Goal: Task Accomplishment & Management: Manage account settings

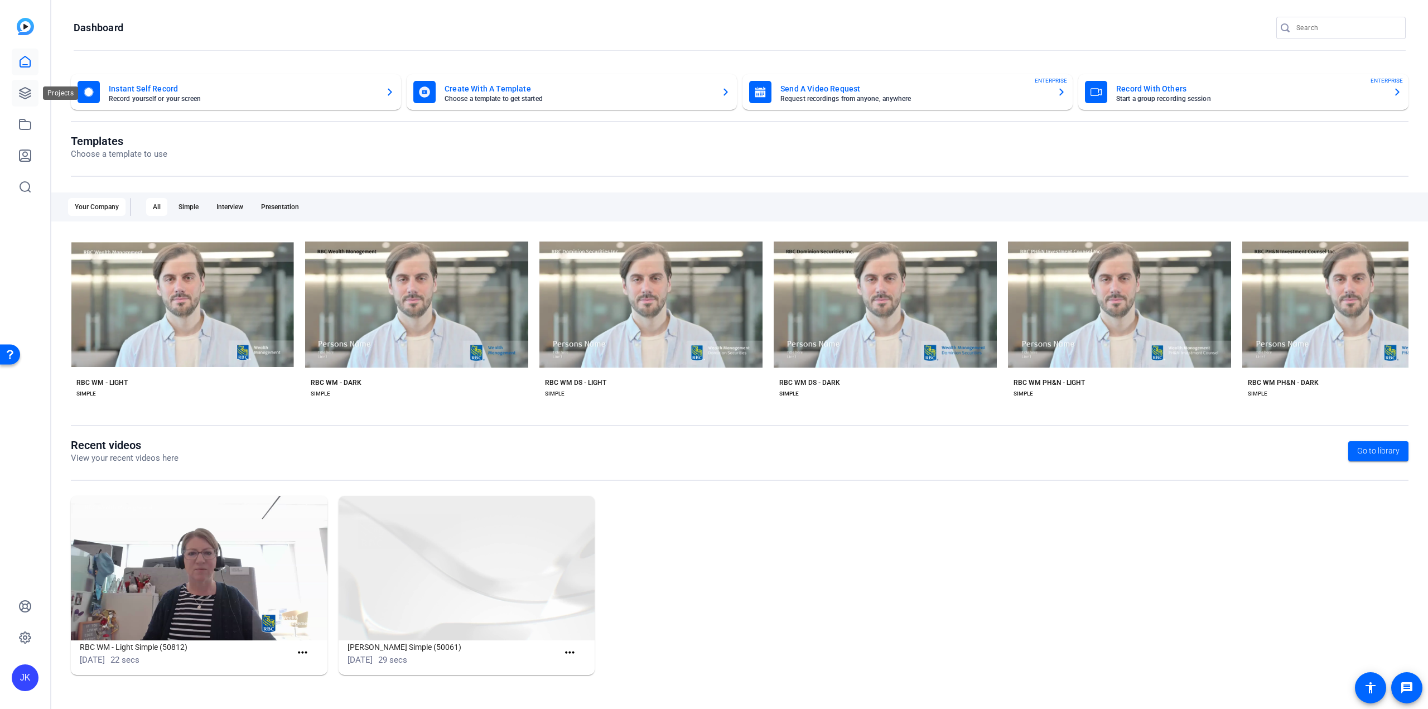
click at [27, 89] on icon at bounding box center [25, 93] width 11 height 11
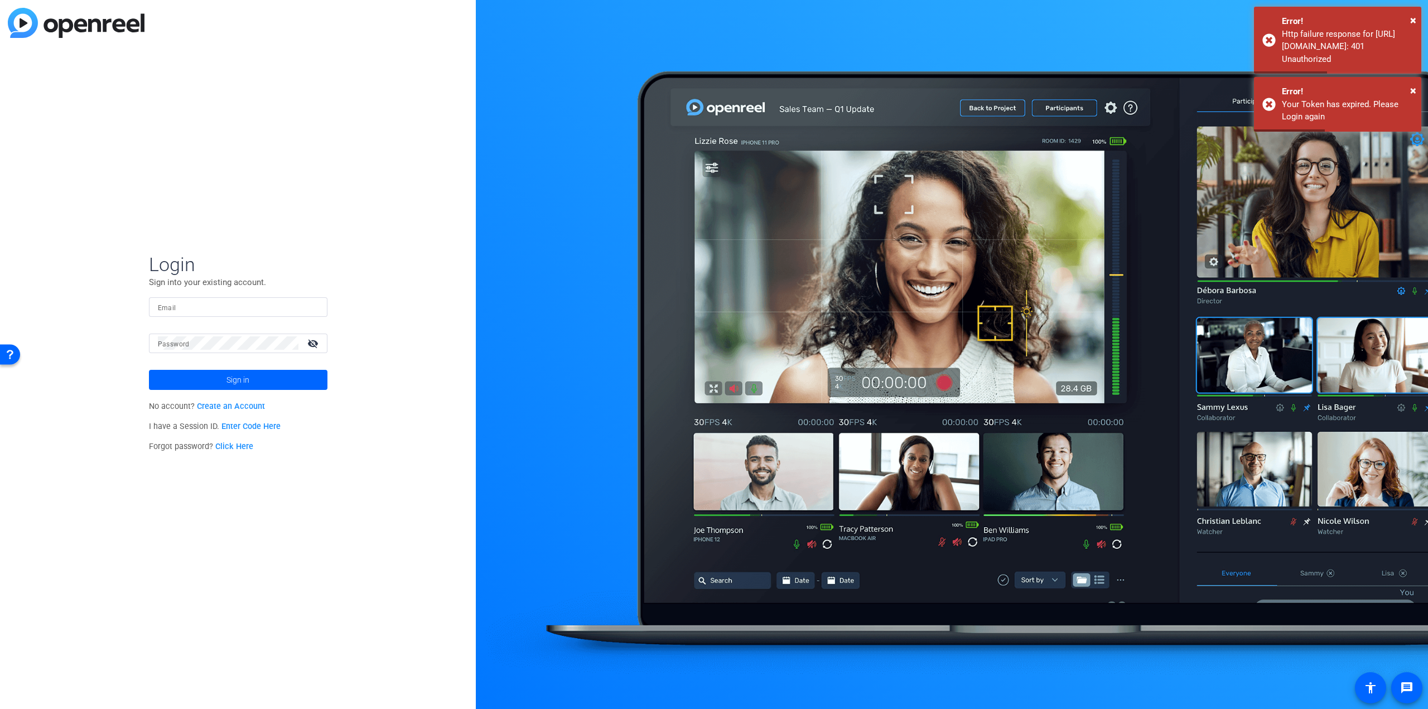
click at [191, 310] on input "Email" at bounding box center [238, 306] width 161 height 13
type input "[PERSON_NAME][EMAIL_ADDRESS][PERSON_NAME][DOMAIN_NAME]"
click at [196, 331] on mat-form-field "Email [PERSON_NAME][EMAIL_ADDRESS][PERSON_NAME][DOMAIN_NAME]" at bounding box center [238, 315] width 178 height 36
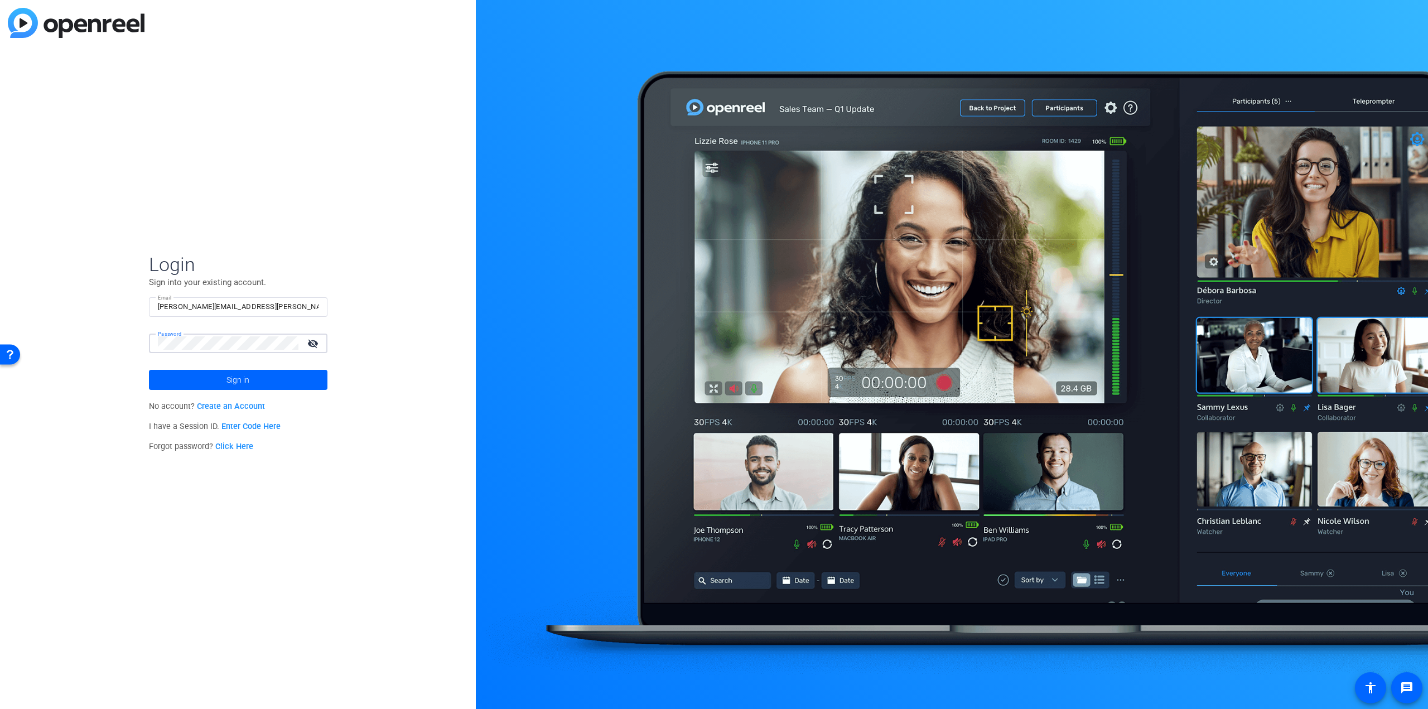
click at [149, 370] on button "Sign in" at bounding box center [238, 380] width 178 height 20
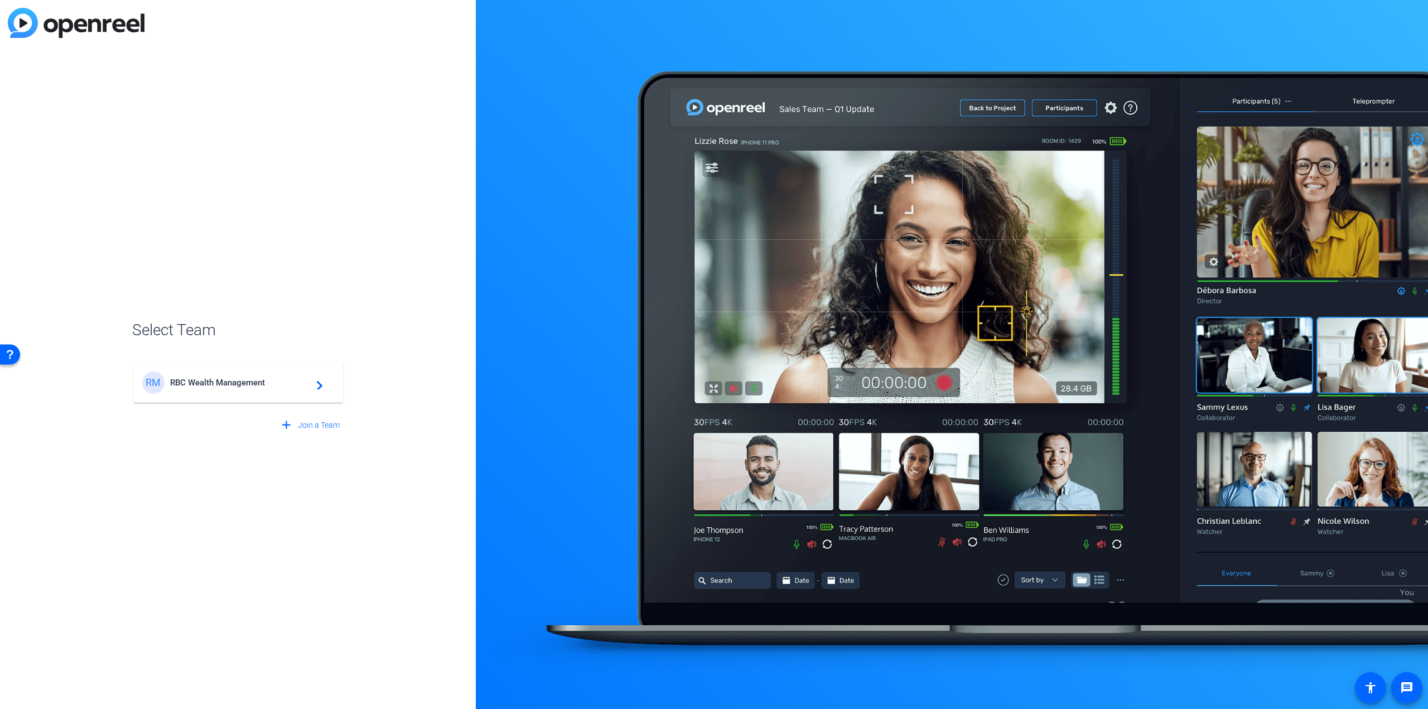
click at [213, 385] on span "RBC Wealth Management" at bounding box center [239, 383] width 139 height 10
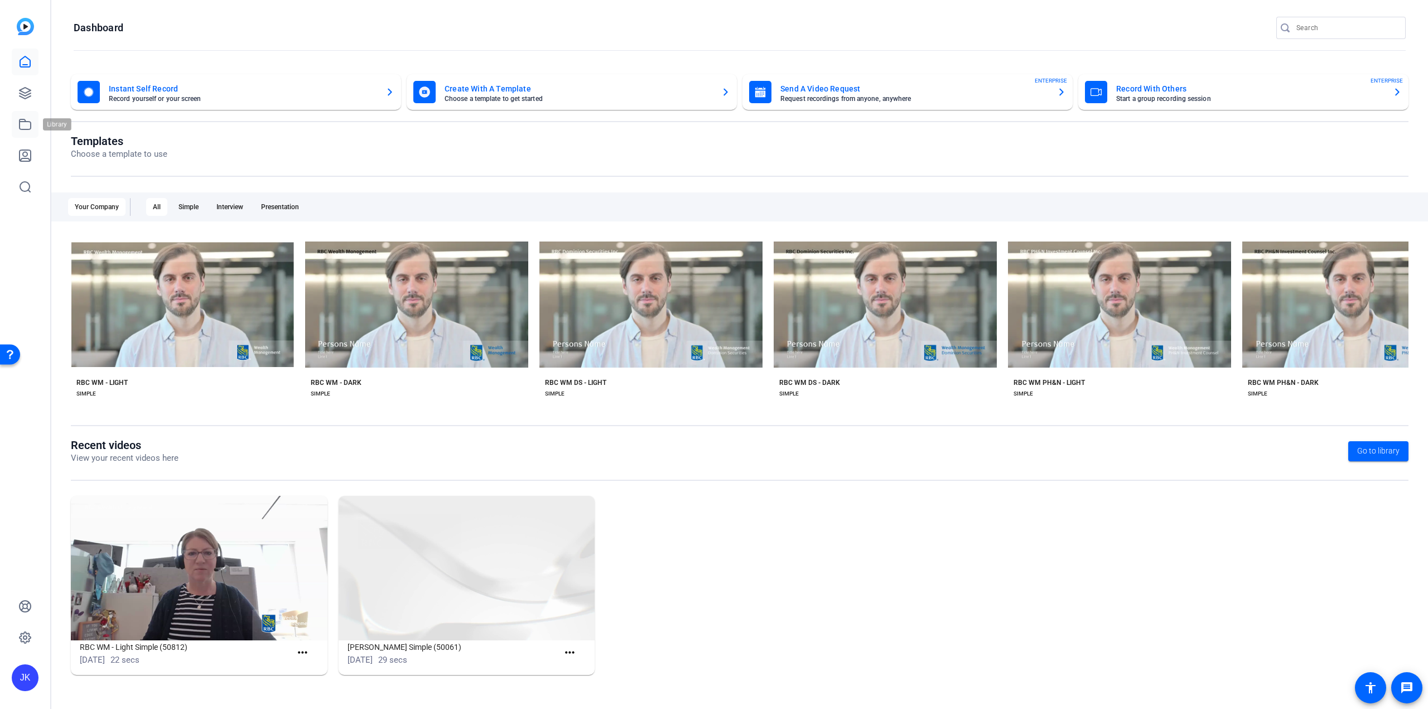
click at [30, 124] on icon at bounding box center [24, 124] width 13 height 13
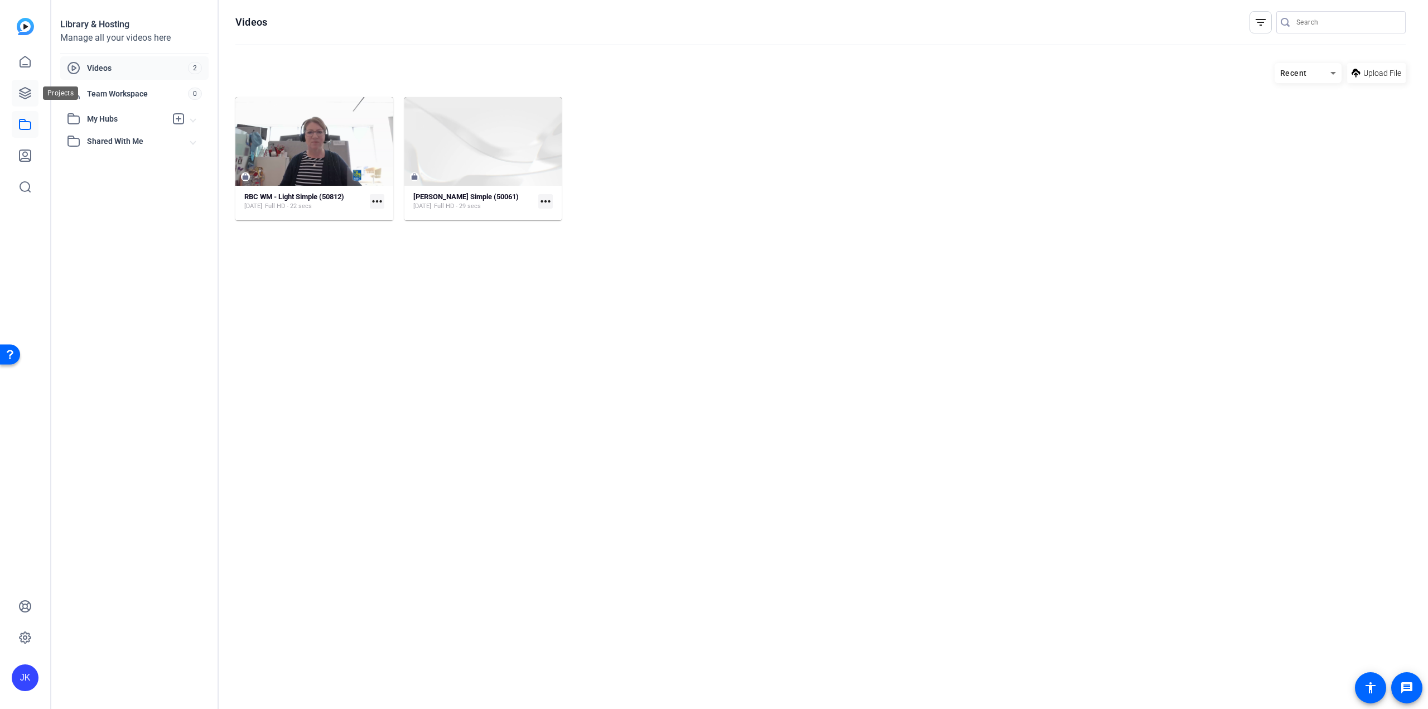
click at [27, 94] on icon at bounding box center [24, 92] width 13 height 13
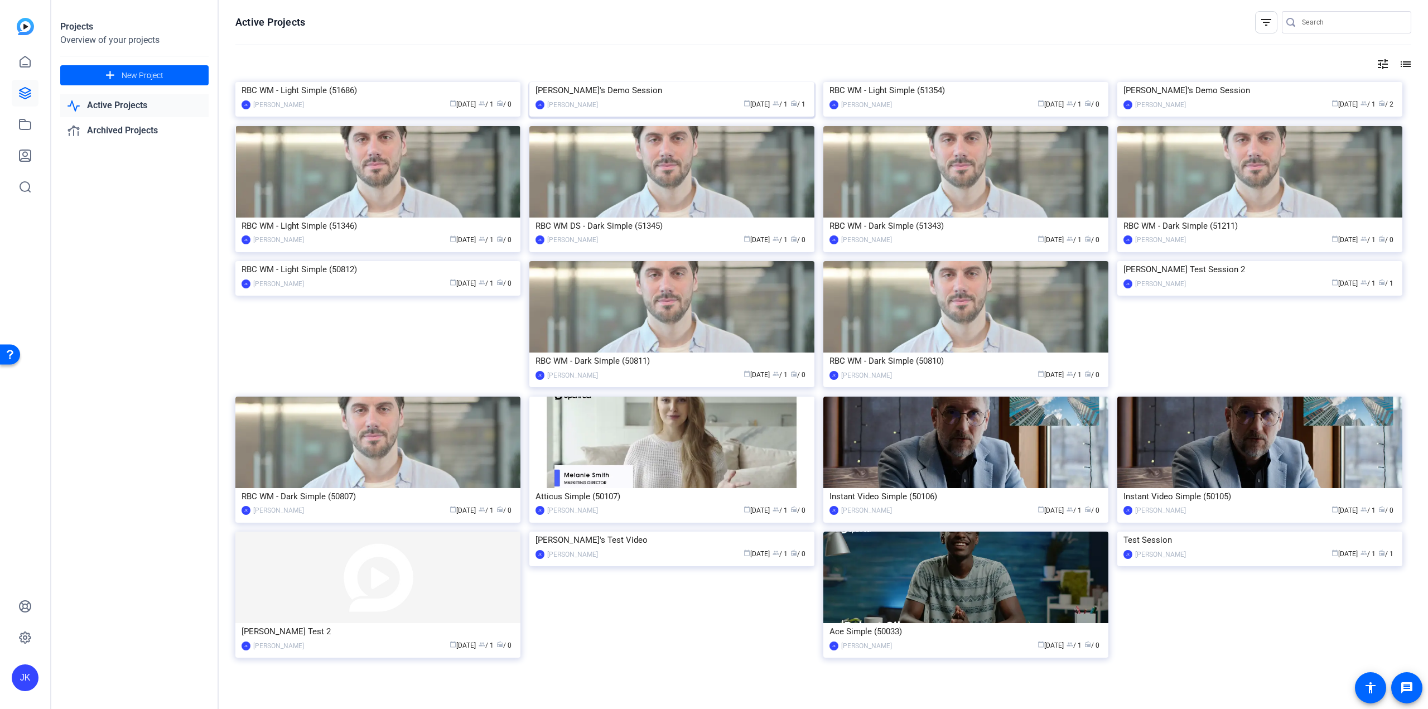
click at [619, 99] on div "[PERSON_NAME]'s Demo Session" at bounding box center [671, 90] width 273 height 17
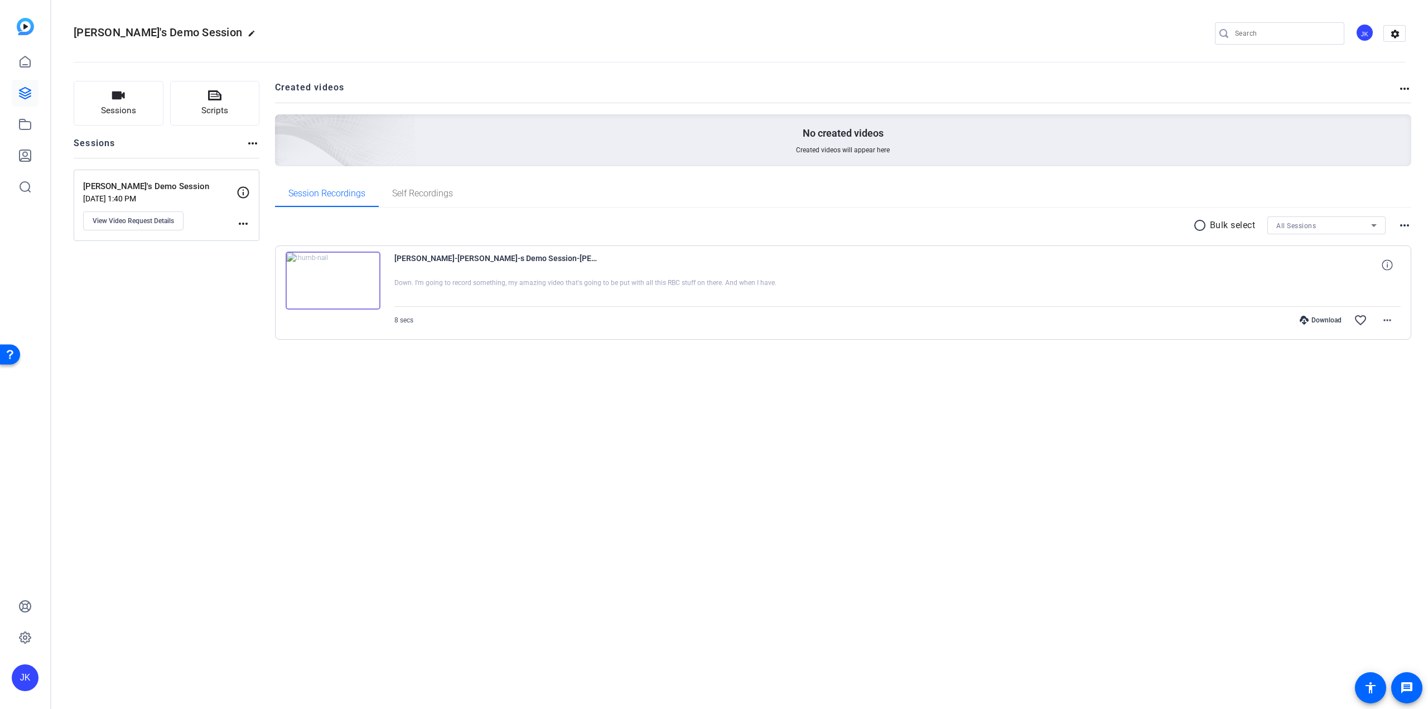
click at [332, 280] on img at bounding box center [333, 281] width 95 height 58
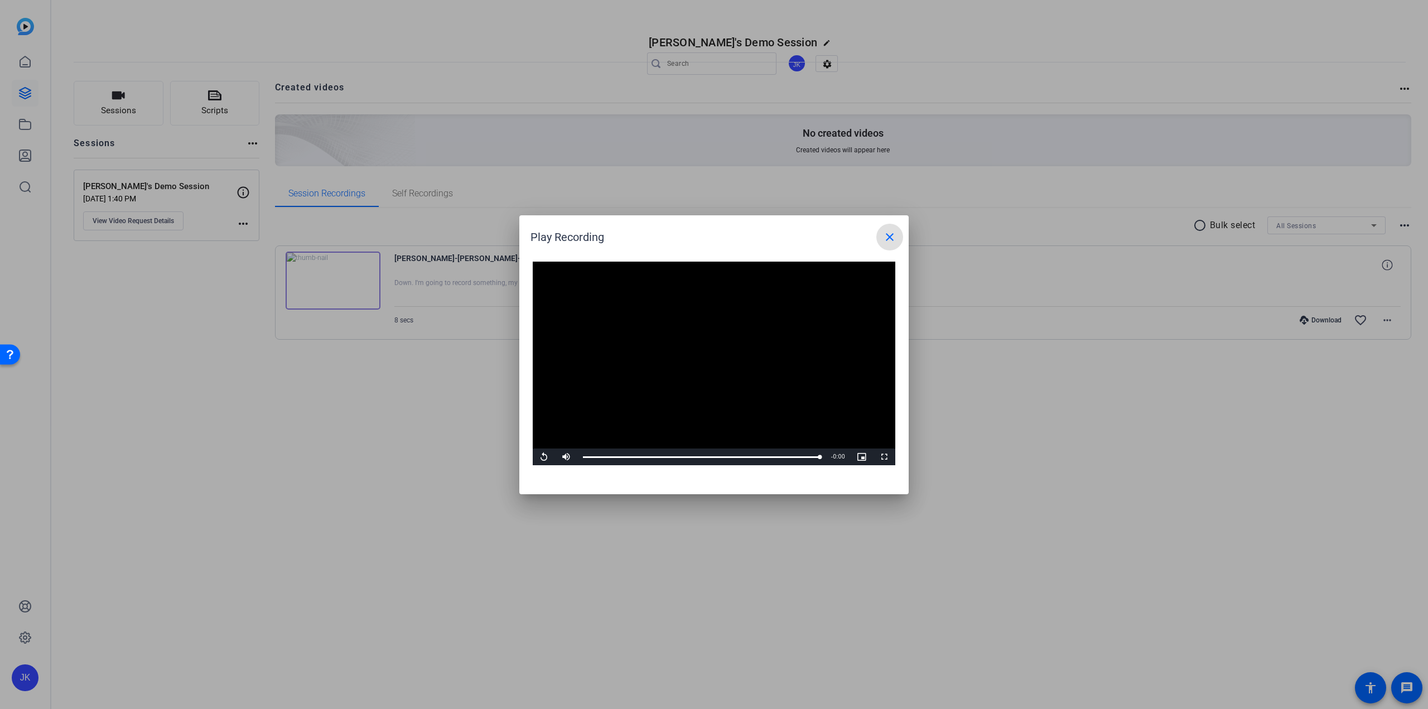
click at [892, 236] on mat-icon "close" at bounding box center [889, 236] width 13 height 13
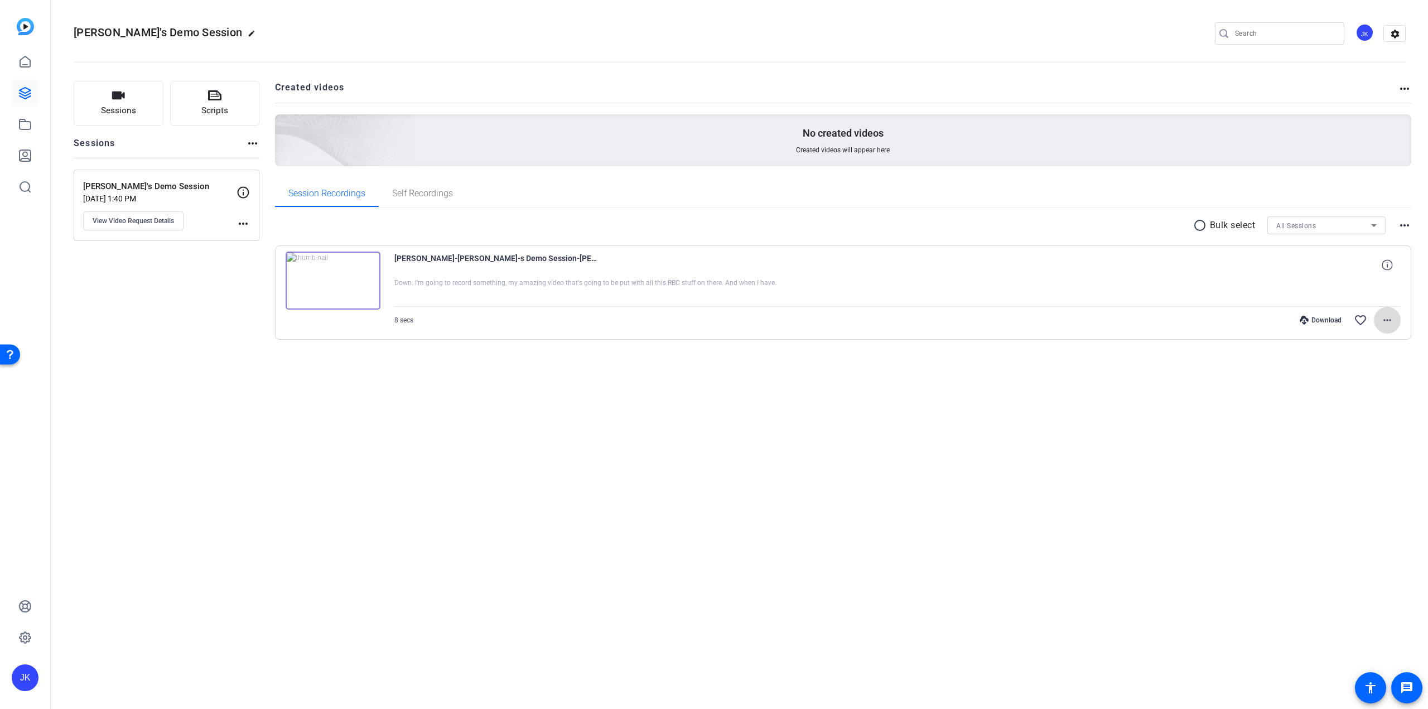
click at [1384, 325] on mat-icon "more_horiz" at bounding box center [1386, 319] width 13 height 13
click at [83, 336] on div at bounding box center [714, 354] width 1428 height 709
click at [240, 225] on mat-icon "more_horiz" at bounding box center [242, 223] width 13 height 13
click at [240, 225] on div at bounding box center [714, 354] width 1428 height 709
click at [25, 155] on icon at bounding box center [24, 155] width 13 height 13
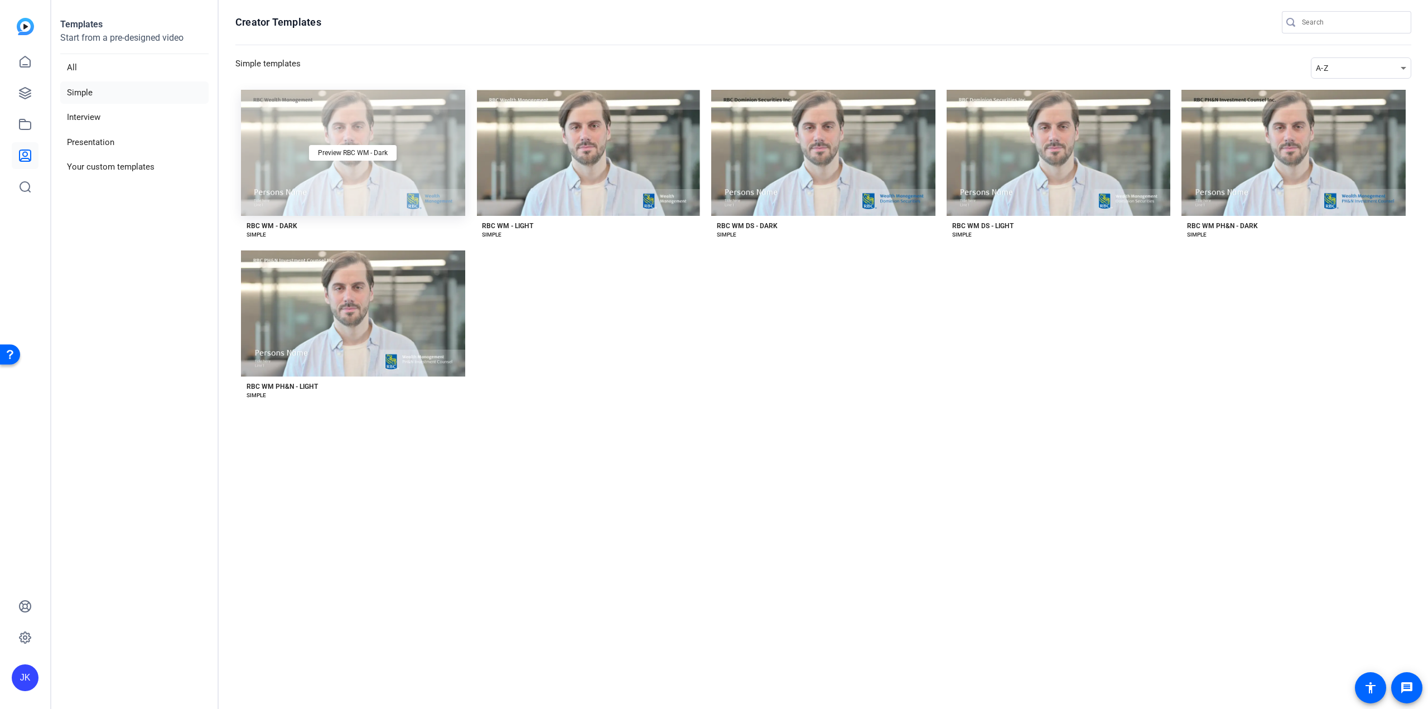
click at [320, 202] on div "Preview RBC WM - Dark" at bounding box center [353, 153] width 224 height 126
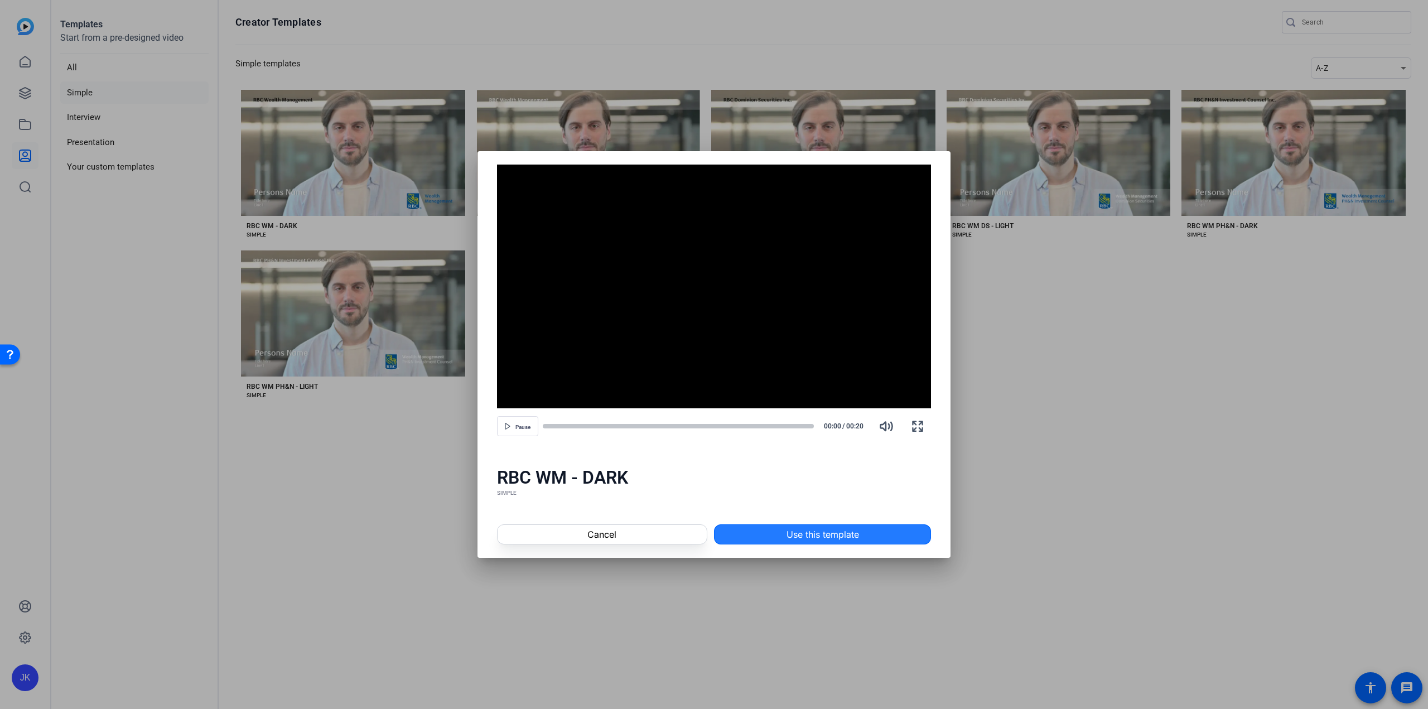
click at [813, 534] on span "Use this template" at bounding box center [822, 534] width 73 height 13
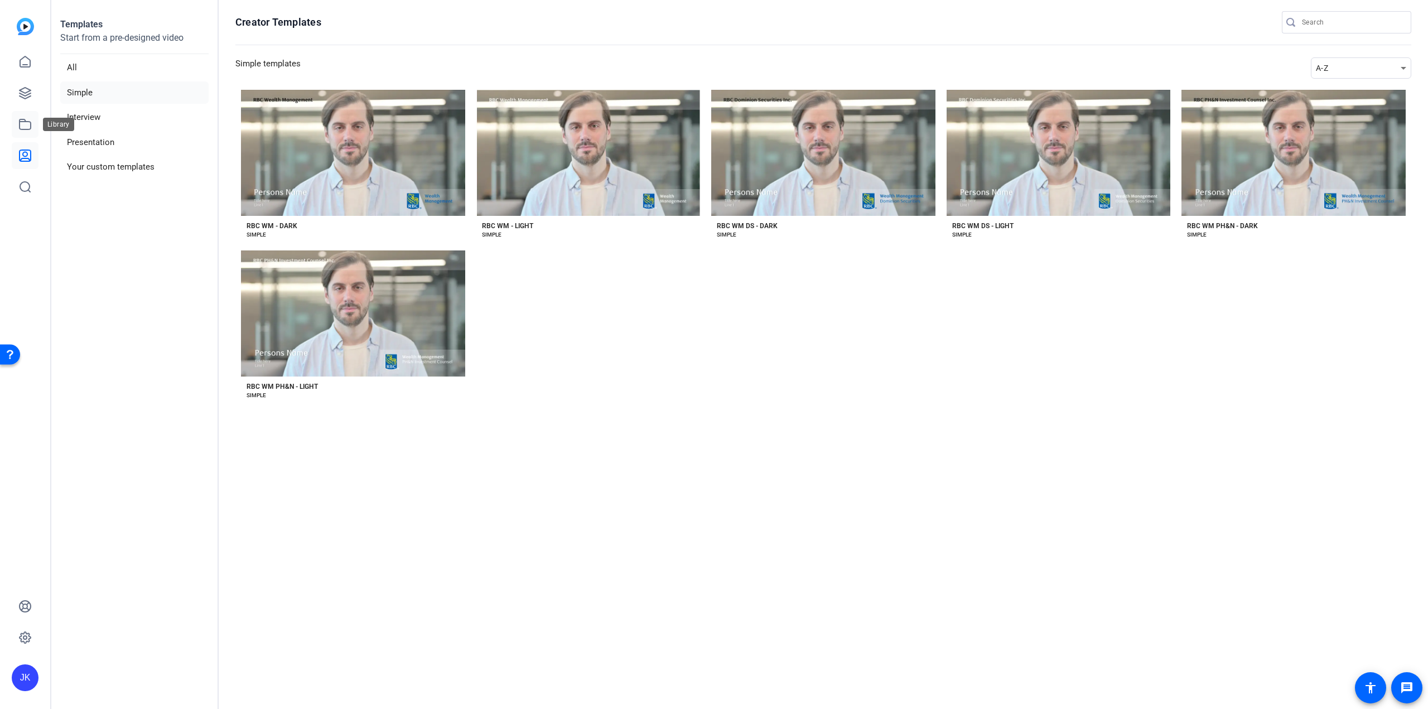
click at [27, 129] on icon at bounding box center [25, 124] width 11 height 10
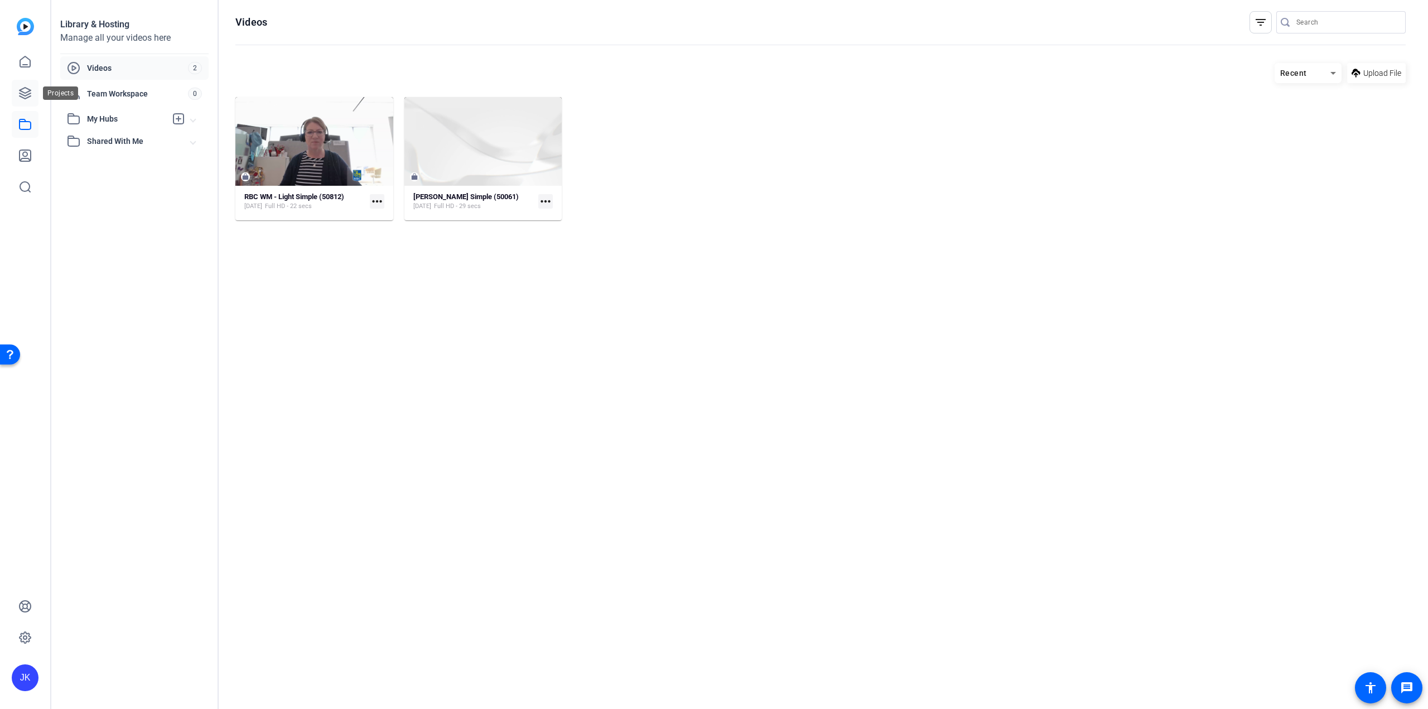
click at [27, 95] on icon at bounding box center [25, 93] width 11 height 11
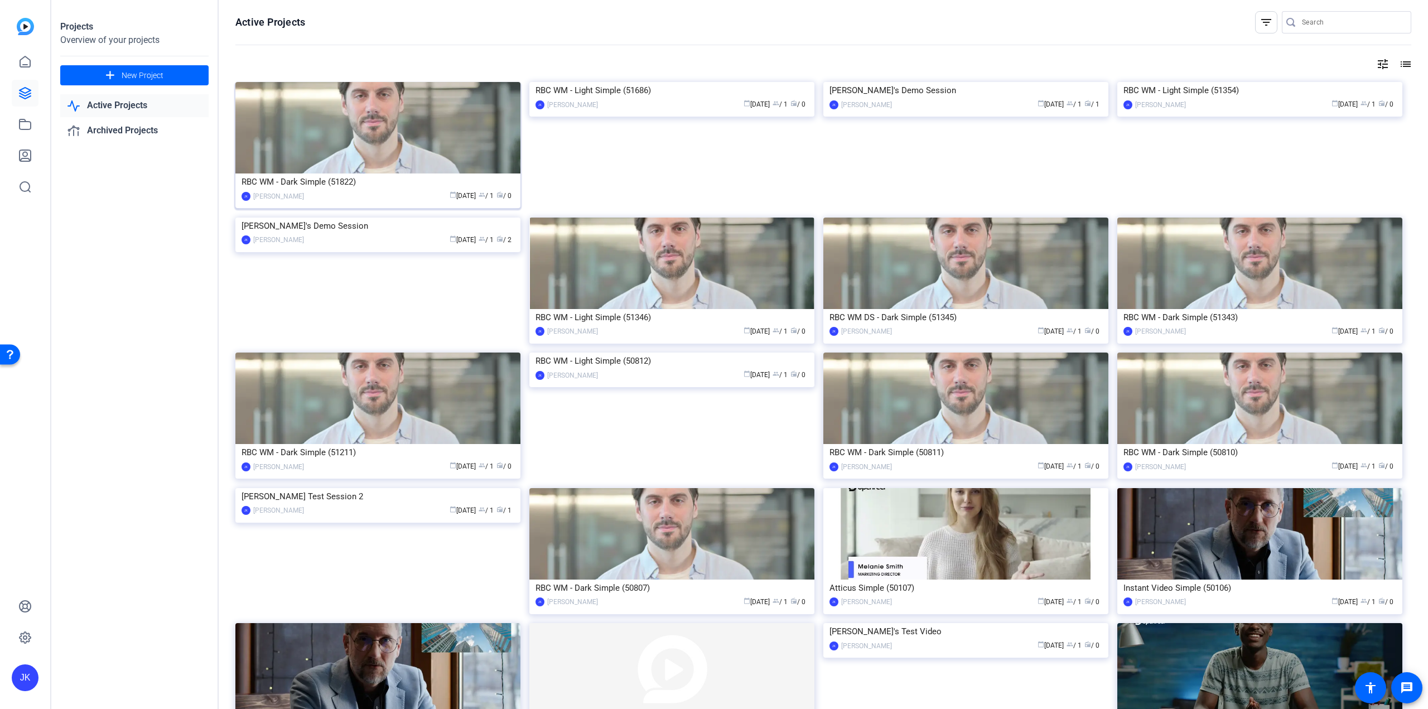
click at [420, 192] on div "calendar_today [DATE] group / 1 radio / 0" at bounding box center [412, 196] width 205 height 12
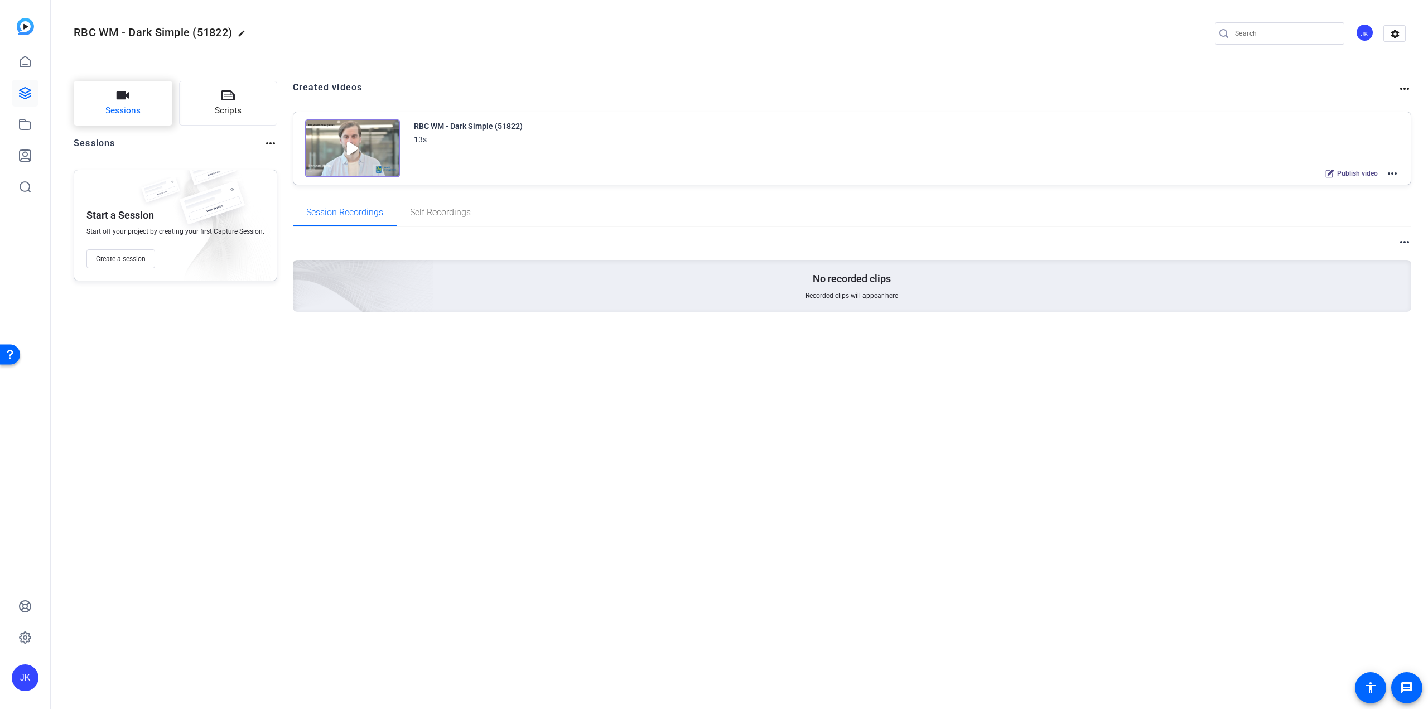
click at [119, 105] on span "Sessions" at bounding box center [122, 110] width 35 height 13
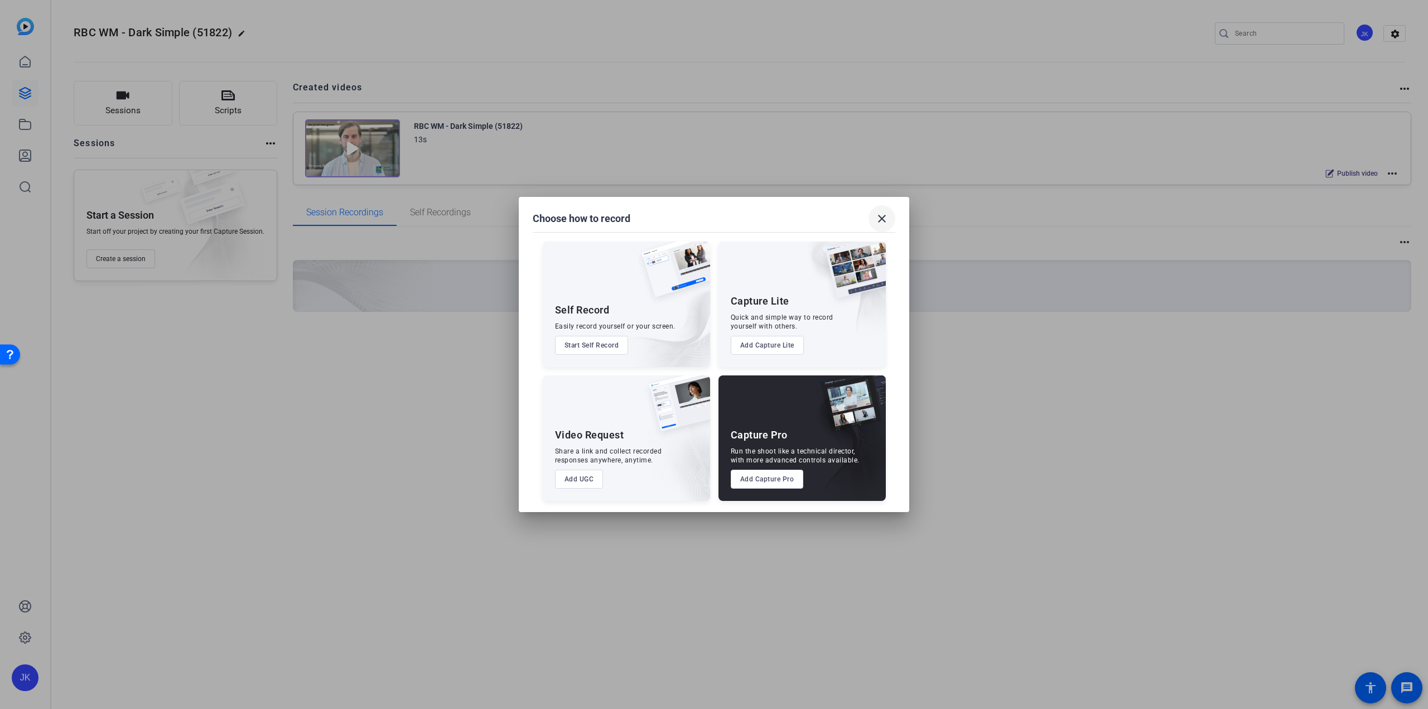
click at [882, 216] on mat-icon "close" at bounding box center [881, 218] width 13 height 13
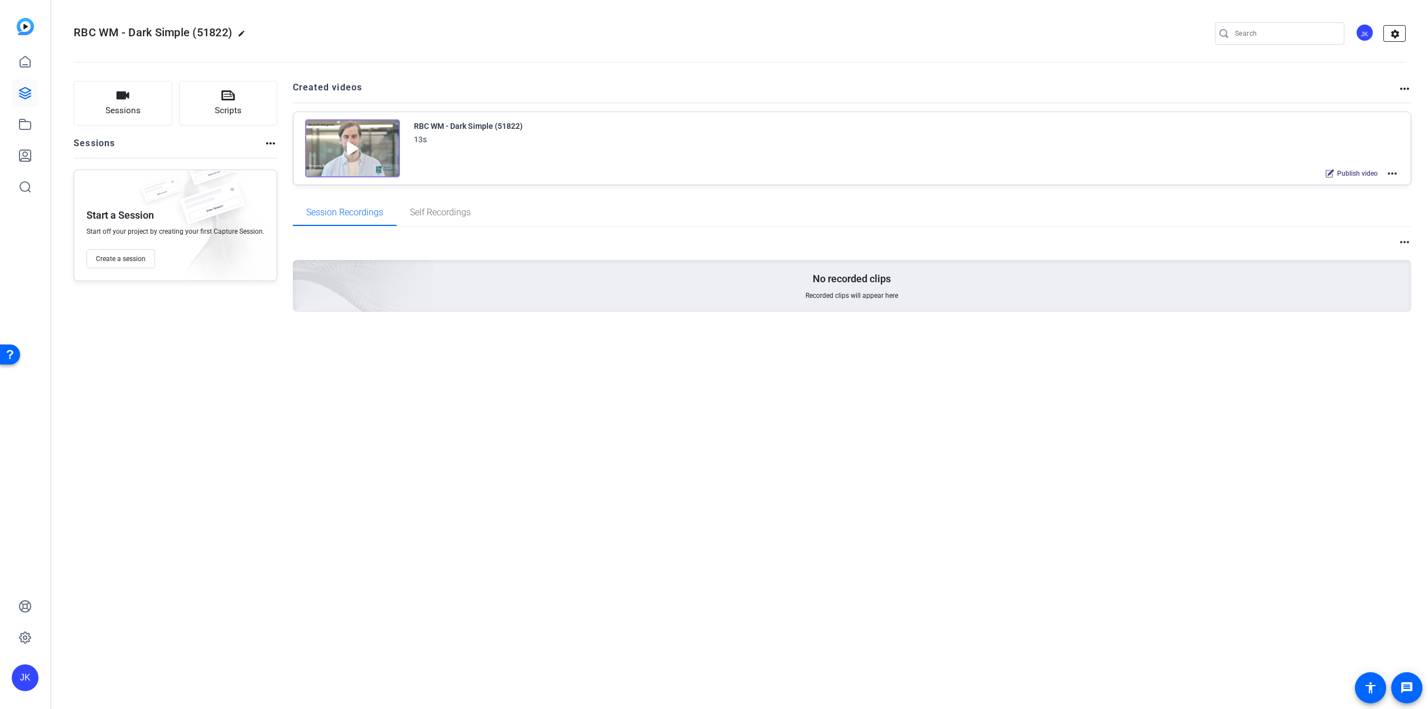
click at [1396, 37] on mat-icon "settings" at bounding box center [1395, 34] width 22 height 17
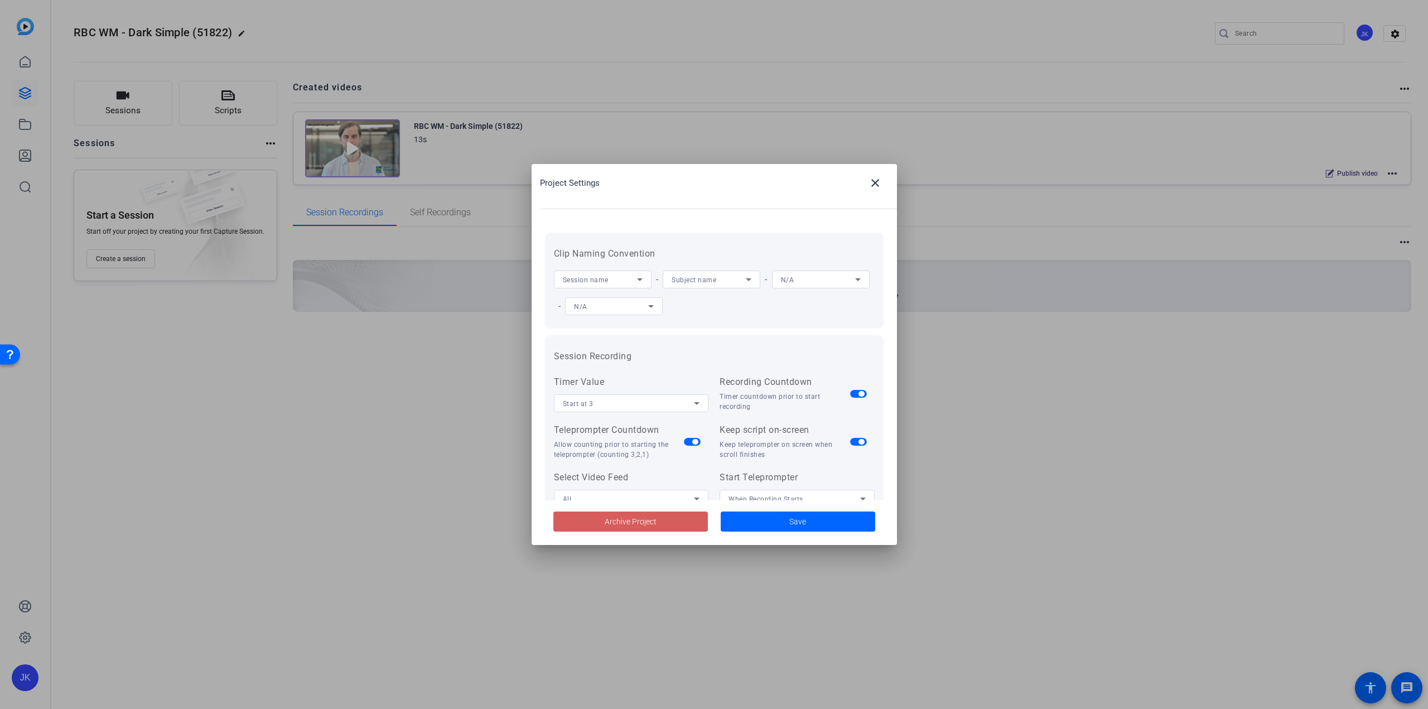
click at [621, 525] on span "Archive Project" at bounding box center [631, 522] width 52 height 12
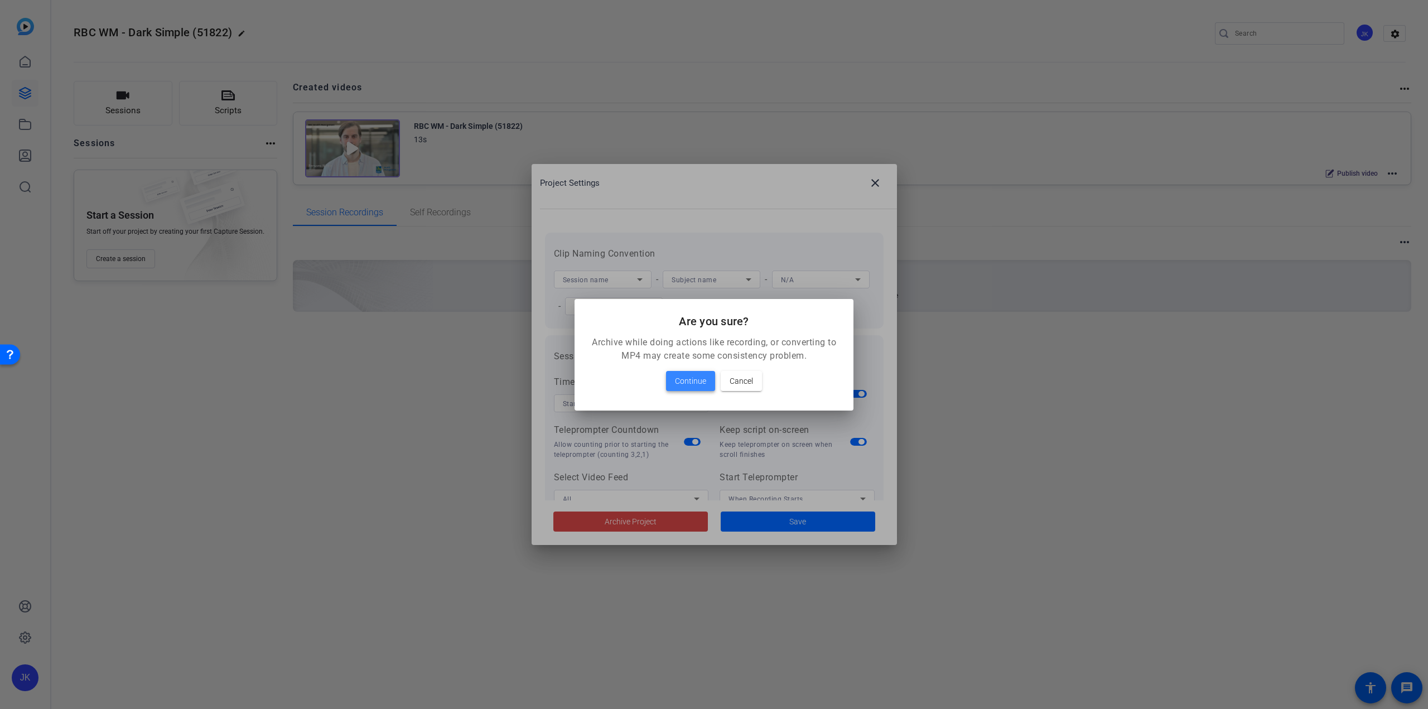
click at [691, 380] on span "Continue" at bounding box center [690, 380] width 31 height 13
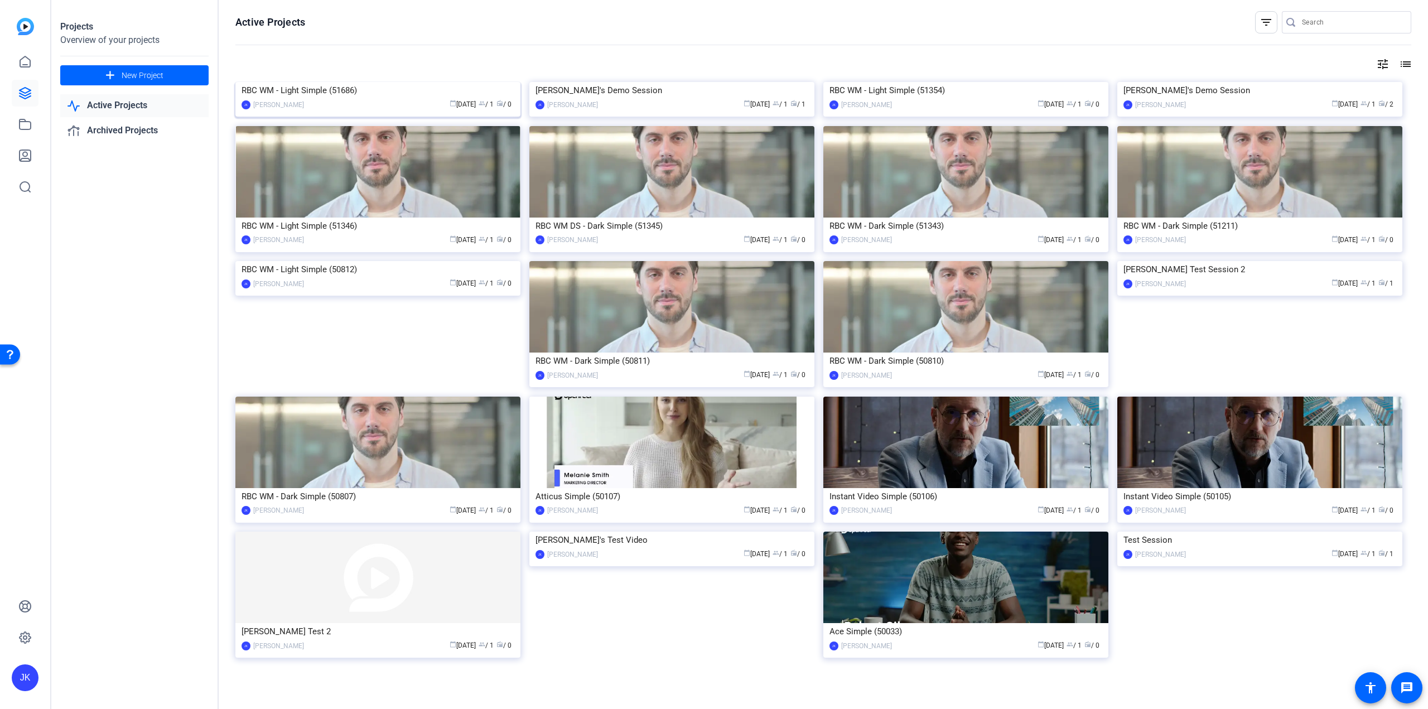
click at [373, 82] on img at bounding box center [377, 82] width 285 height 0
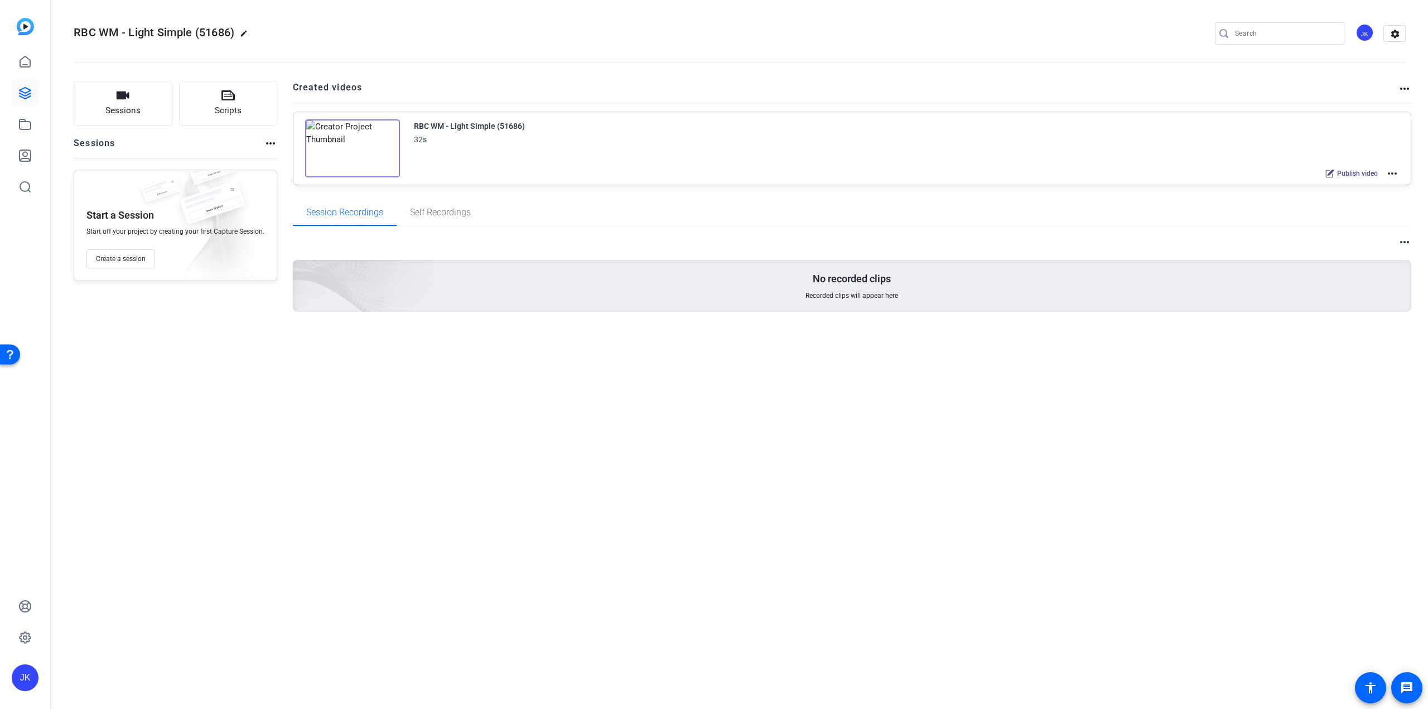
click at [350, 146] on img at bounding box center [352, 148] width 95 height 58
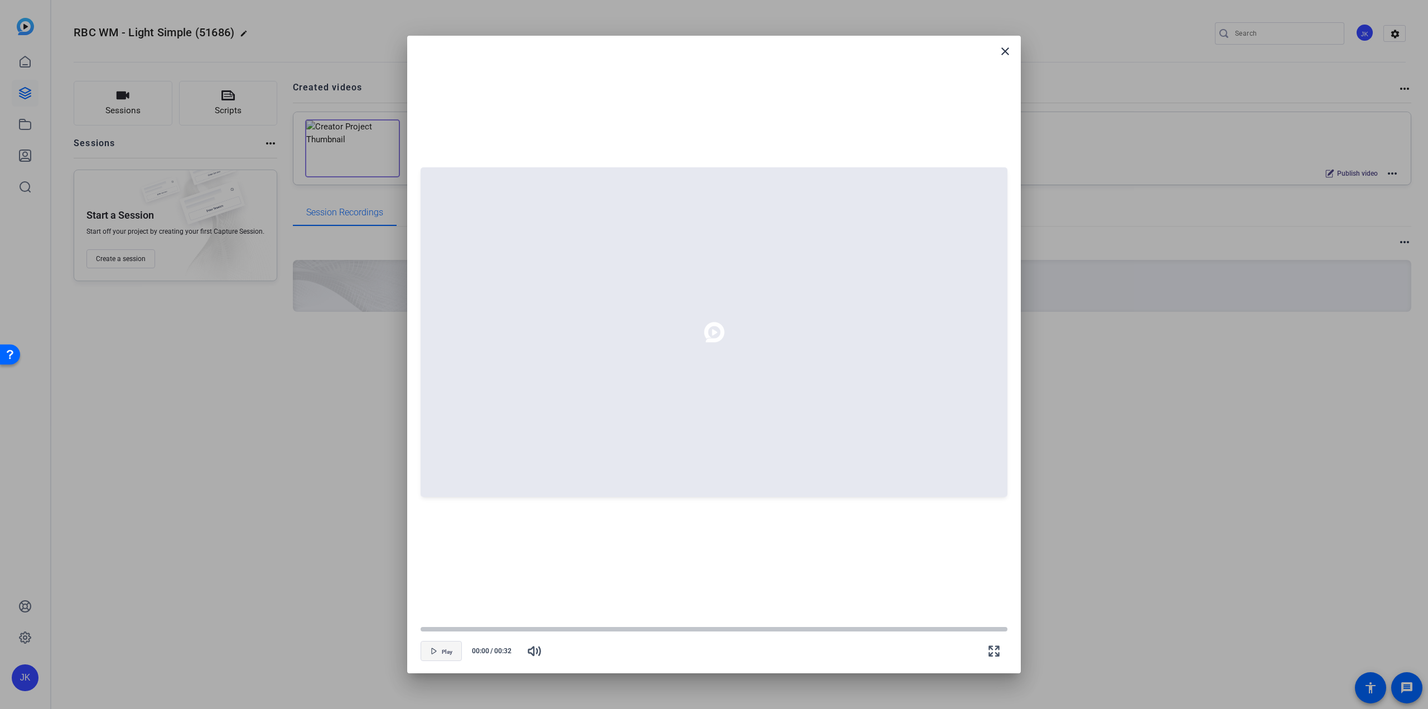
click at [453, 652] on span "button" at bounding box center [441, 651] width 40 height 27
click at [1007, 50] on mat-icon "close" at bounding box center [1004, 51] width 13 height 13
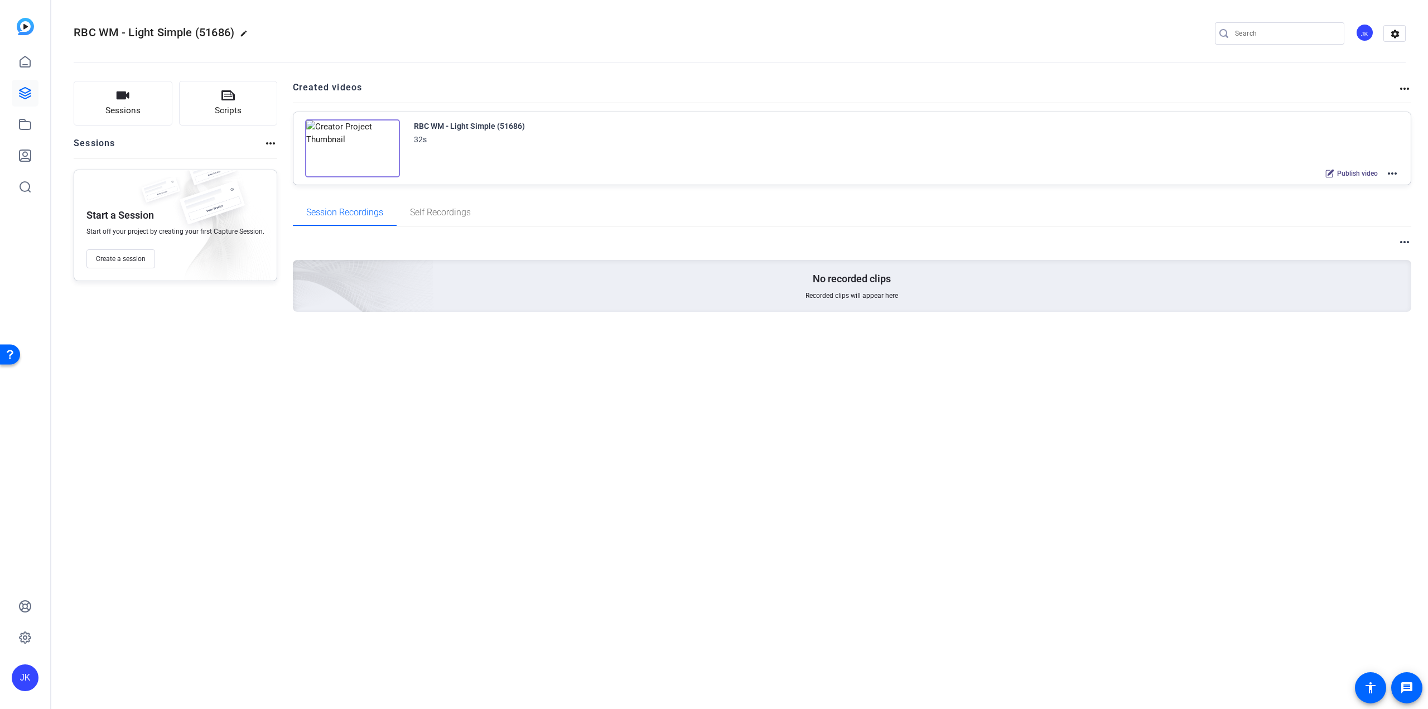
click at [1398, 176] on mat-icon "more_horiz" at bounding box center [1392, 173] width 13 height 13
click at [1329, 186] on span "Edit in Creator" at bounding box center [1351, 186] width 78 height 13
